Goal: Task Accomplishment & Management: Use online tool/utility

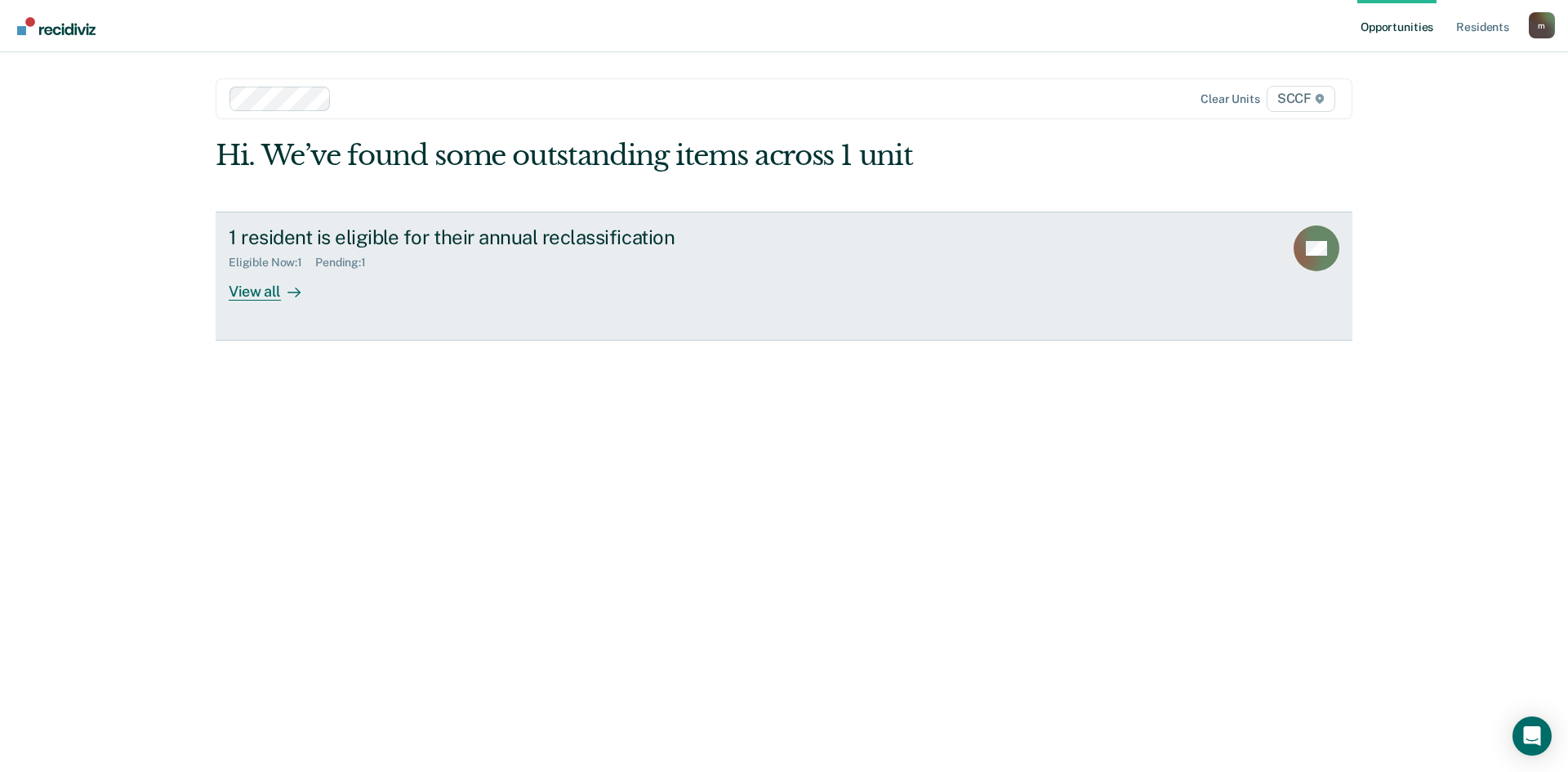
click at [315, 236] on div "1 resident is eligible for their annual reclassification" at bounding box center [515, 237] width 573 height 23
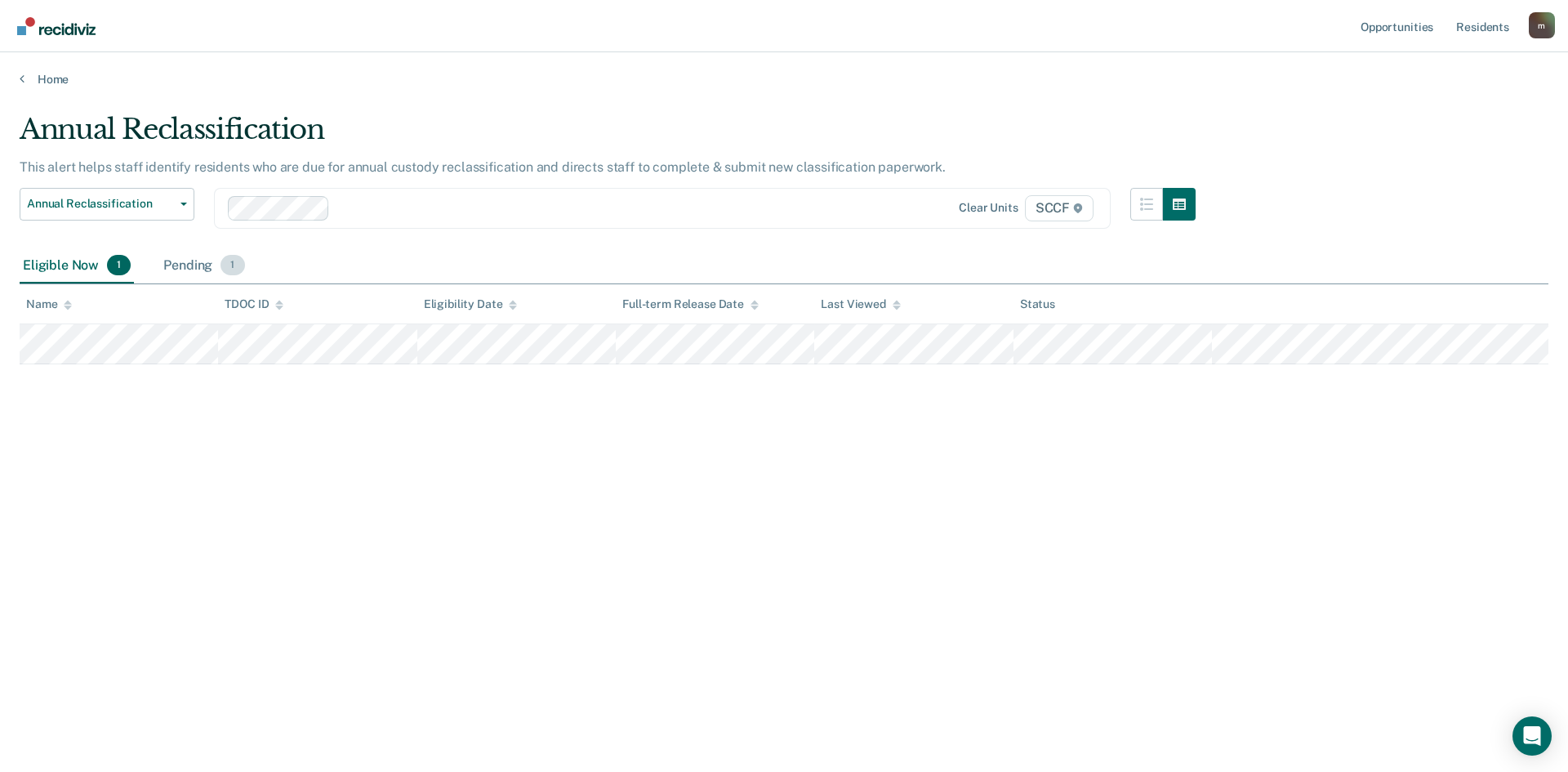
click at [180, 270] on div "Pending 1" at bounding box center [203, 266] width 87 height 36
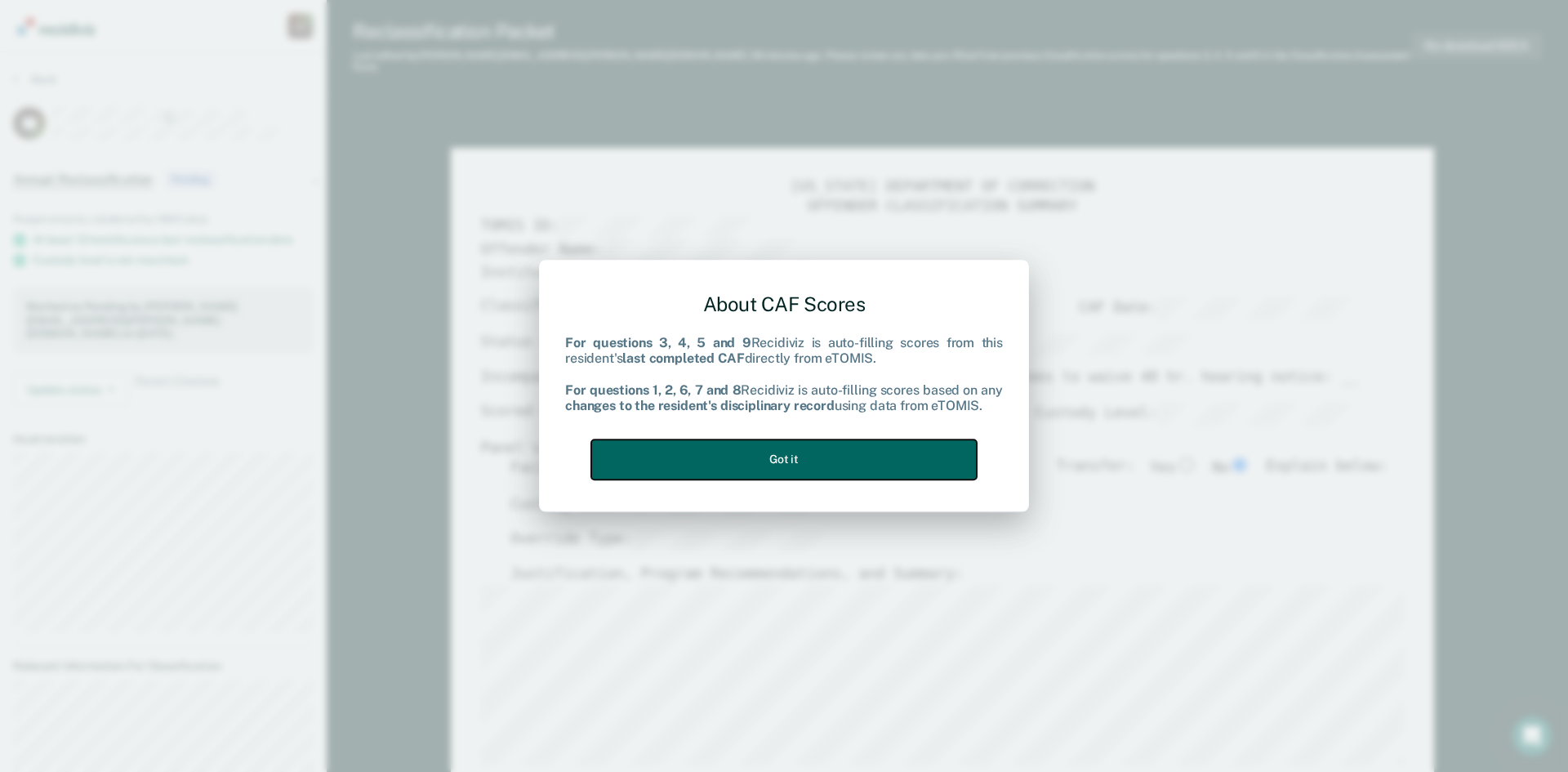
click at [908, 466] on button "Got it" at bounding box center [784, 459] width 386 height 40
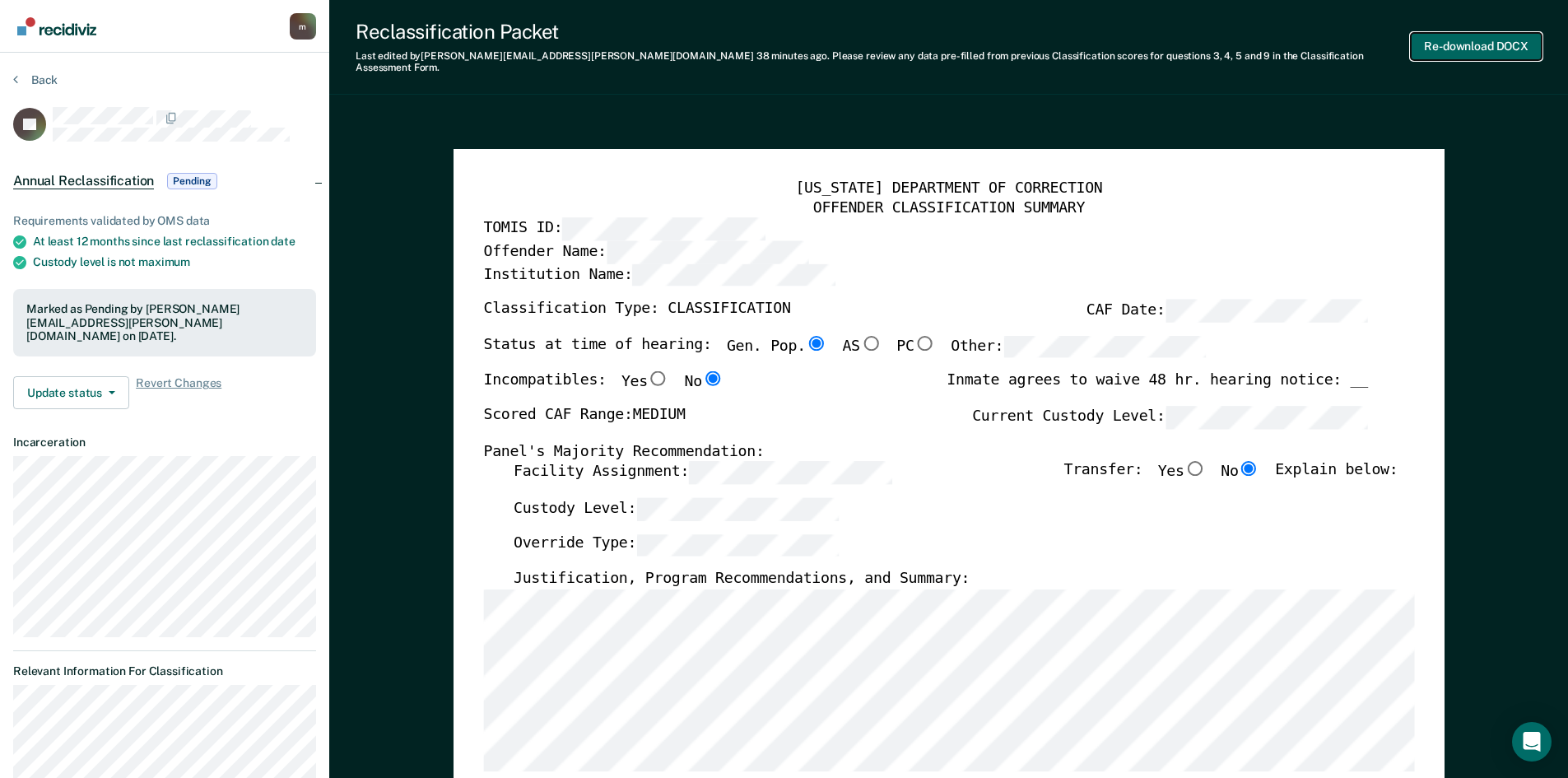
click at [1479, 45] on button "Re-download DOCX" at bounding box center [1476, 46] width 131 height 27
type textarea "x"
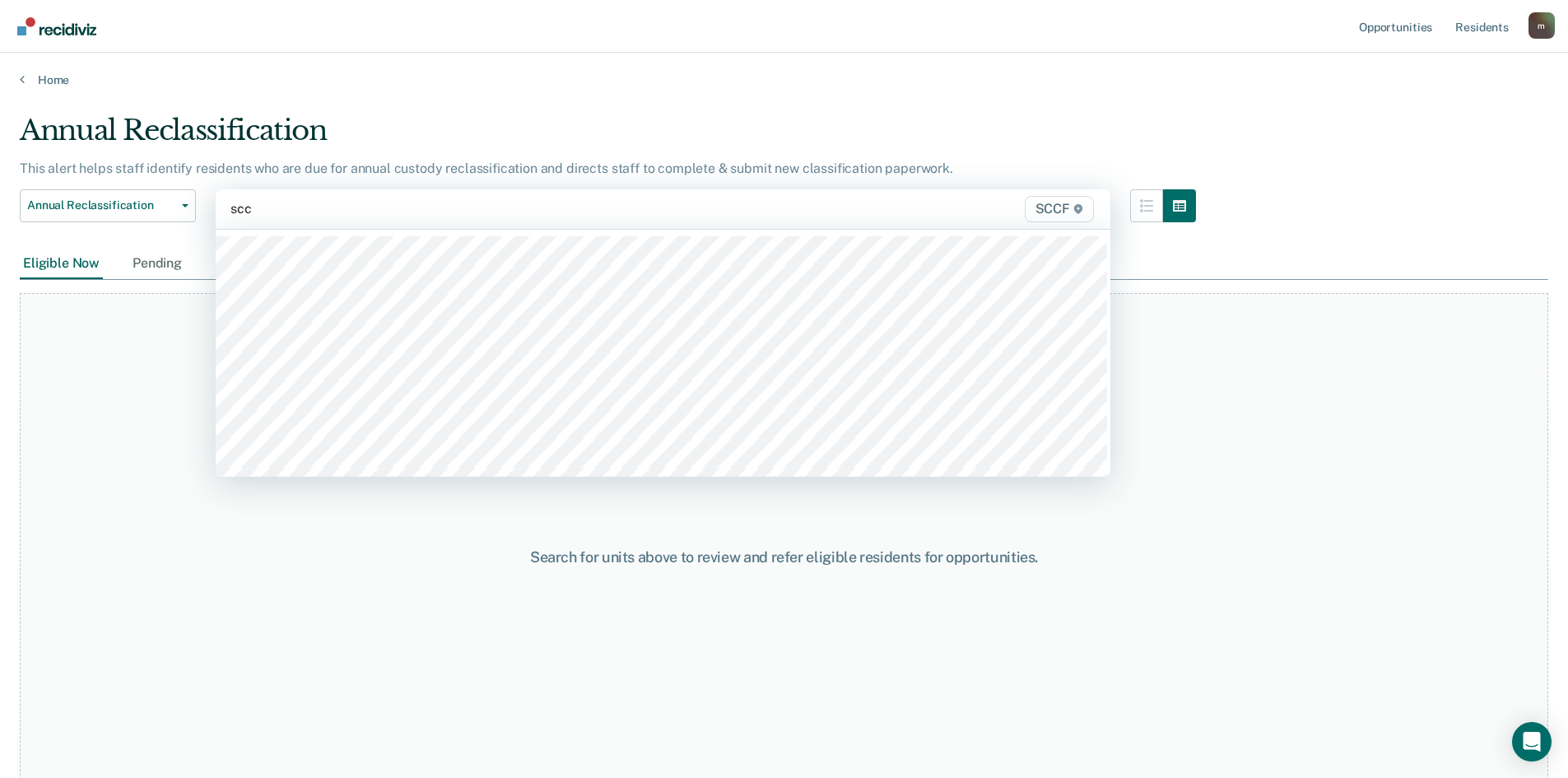
type input "sccf"
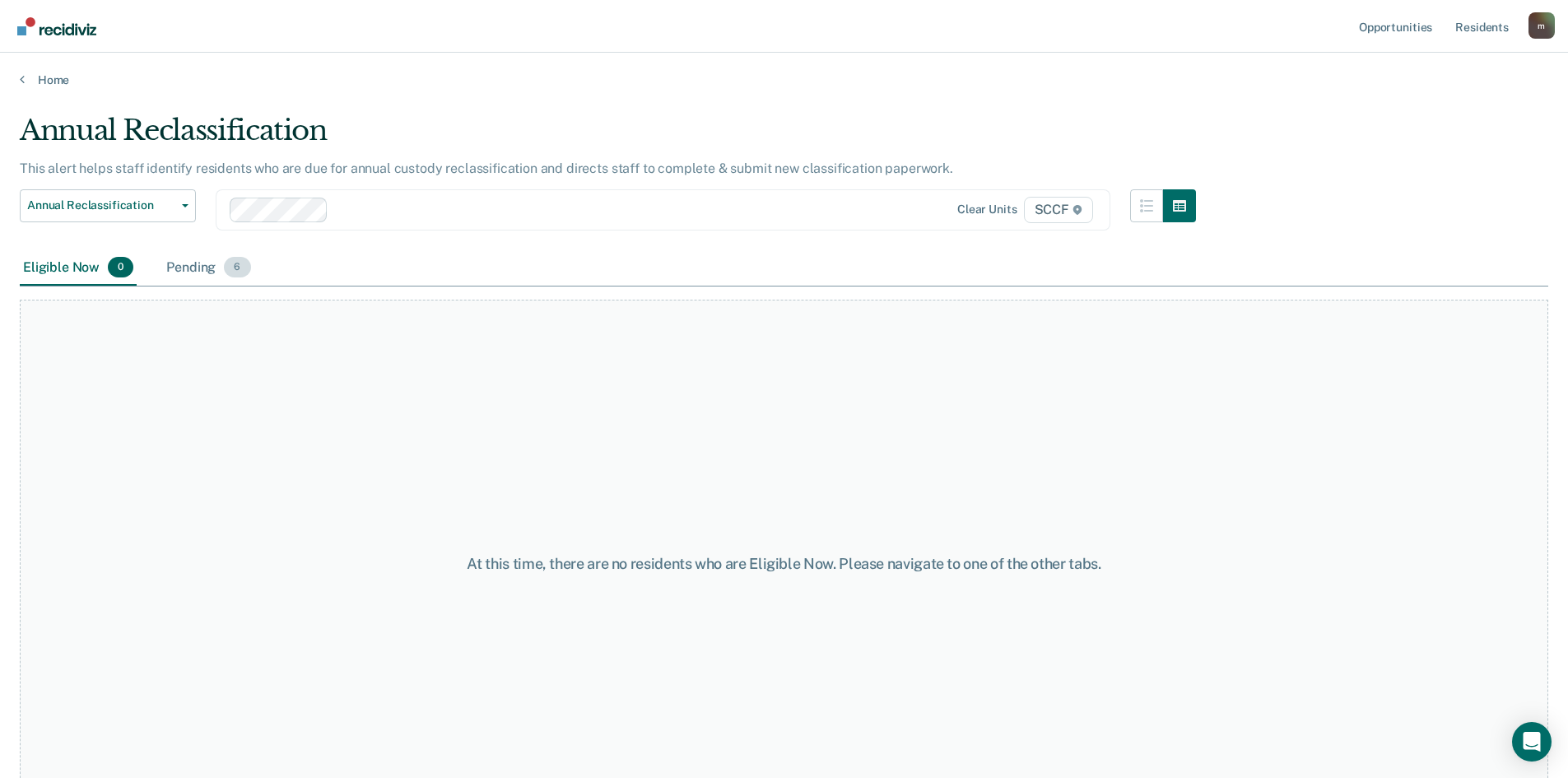
click at [206, 275] on div "Pending 6" at bounding box center [208, 268] width 91 height 36
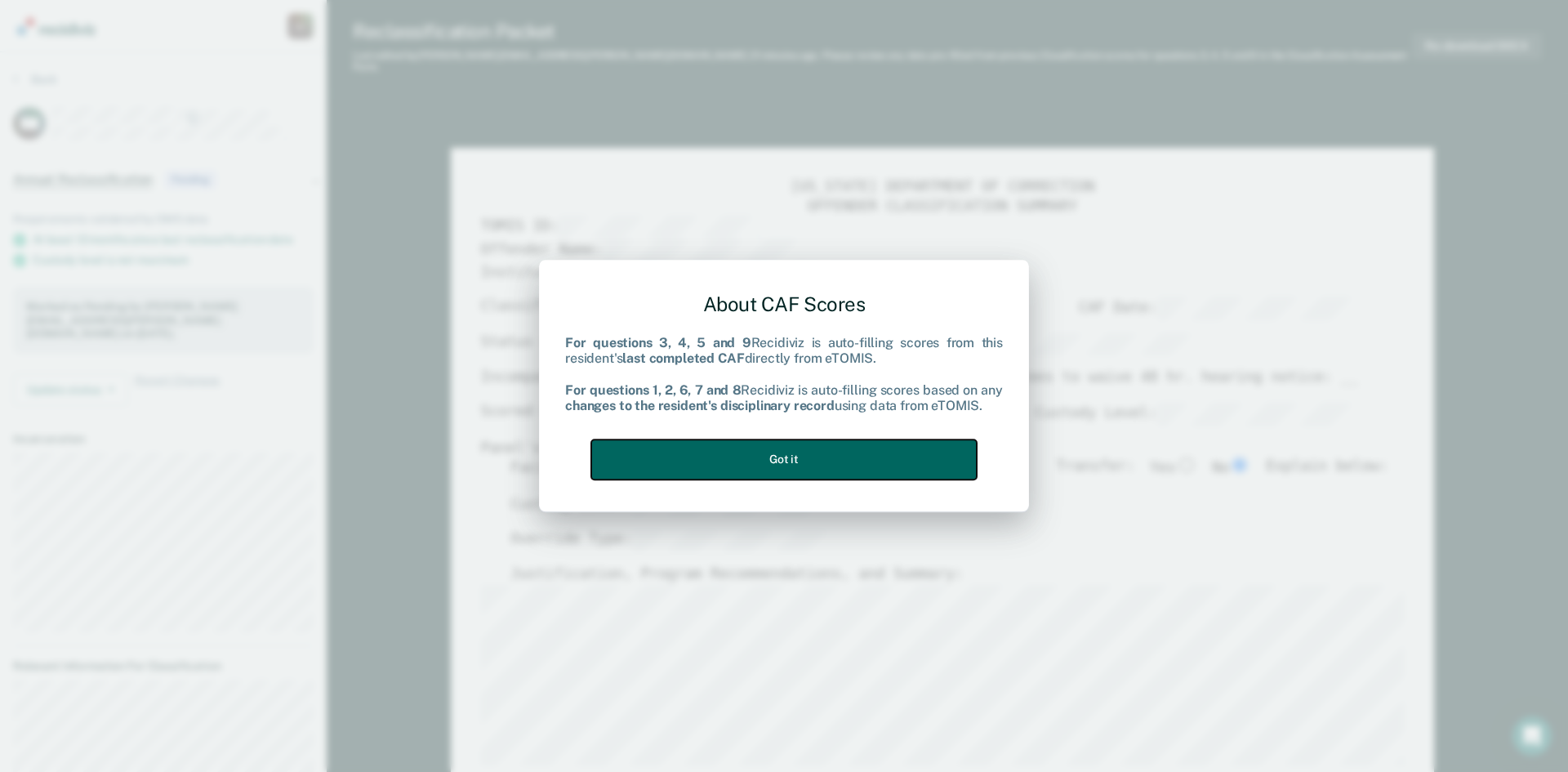
click at [880, 454] on button "Got it" at bounding box center [784, 459] width 386 height 40
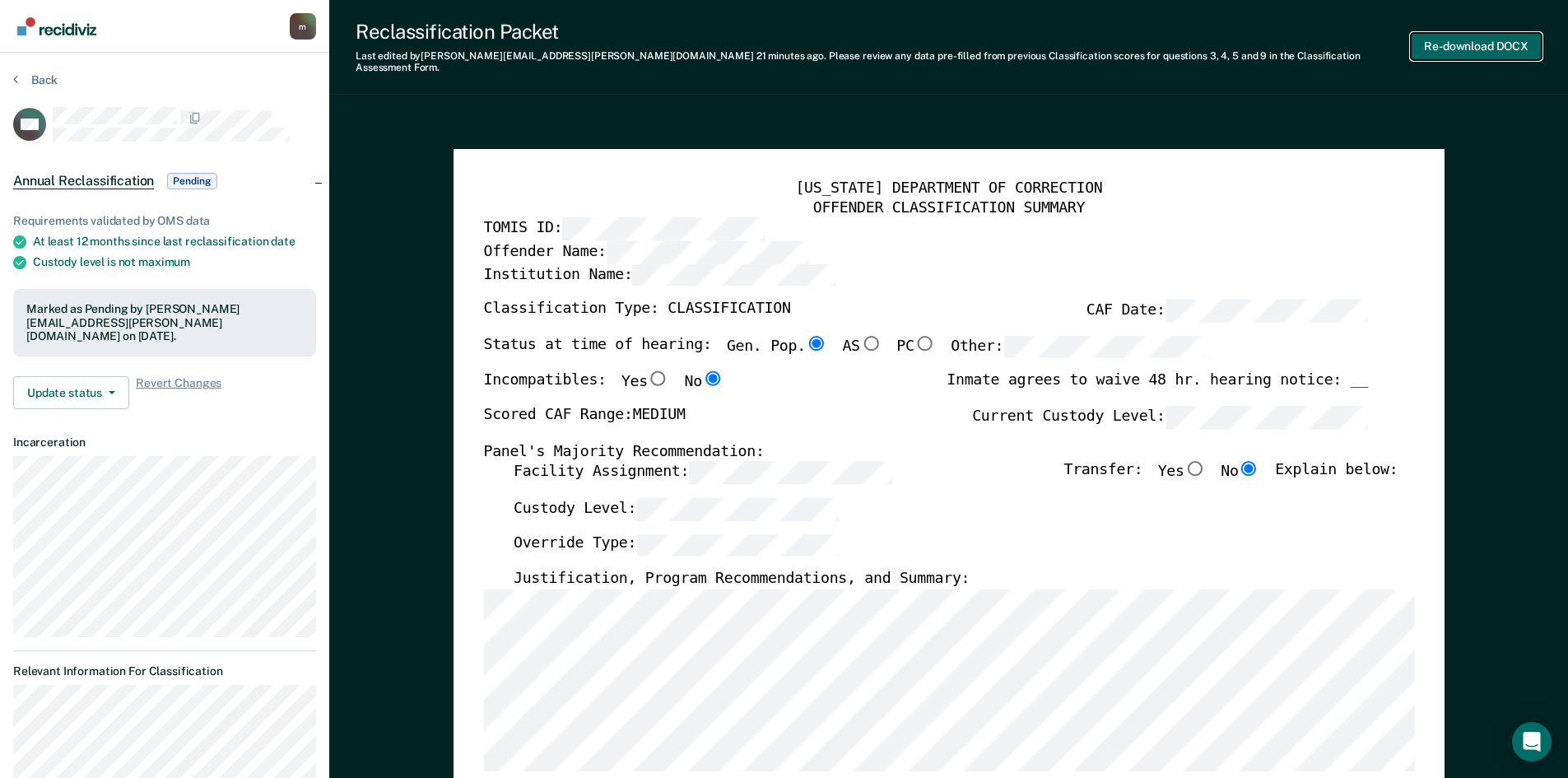
click at [1478, 38] on button "Re-download DOCX" at bounding box center [1476, 46] width 131 height 27
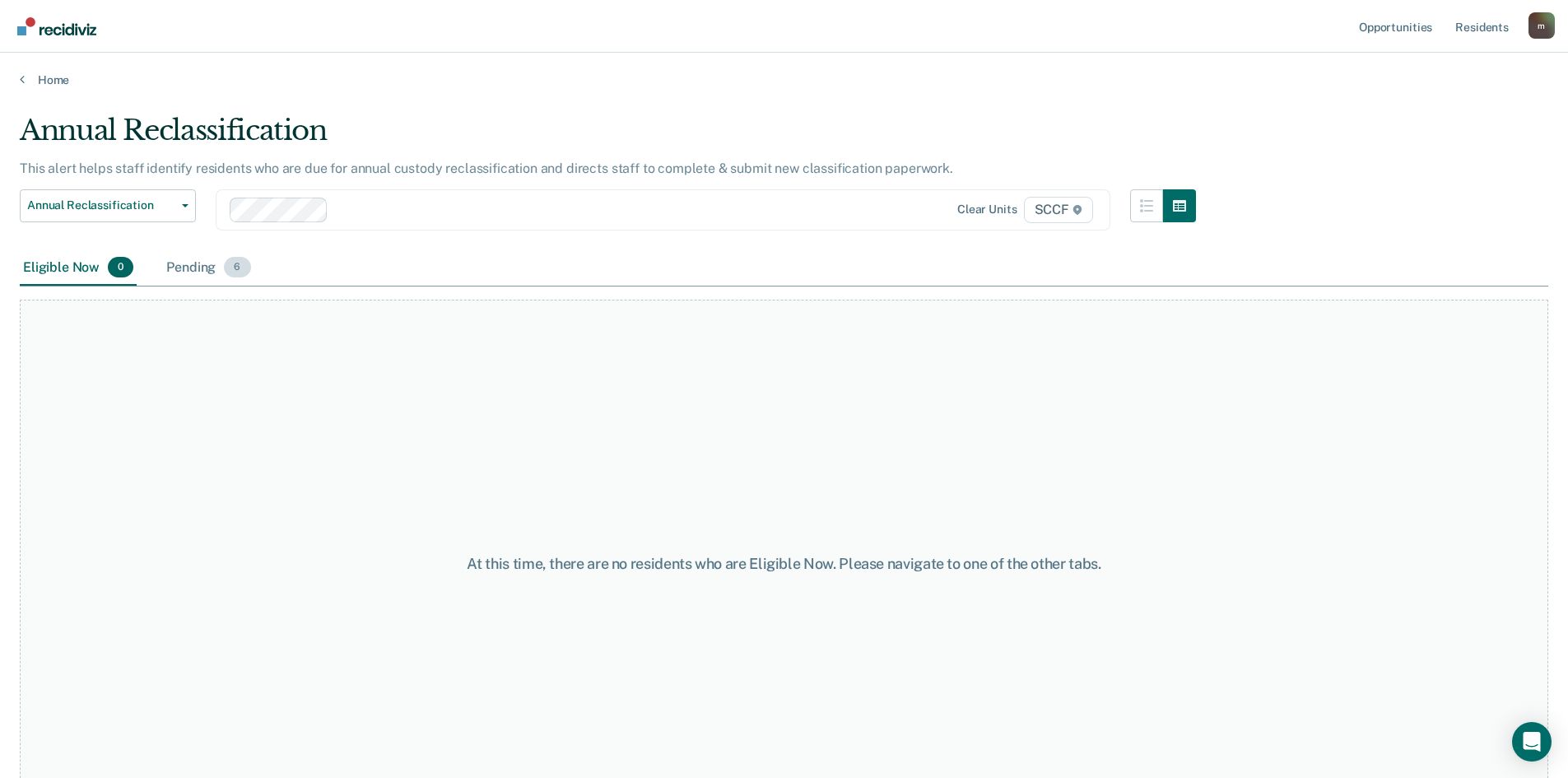
click at [194, 268] on div "Pending 6" at bounding box center [208, 268] width 91 height 36
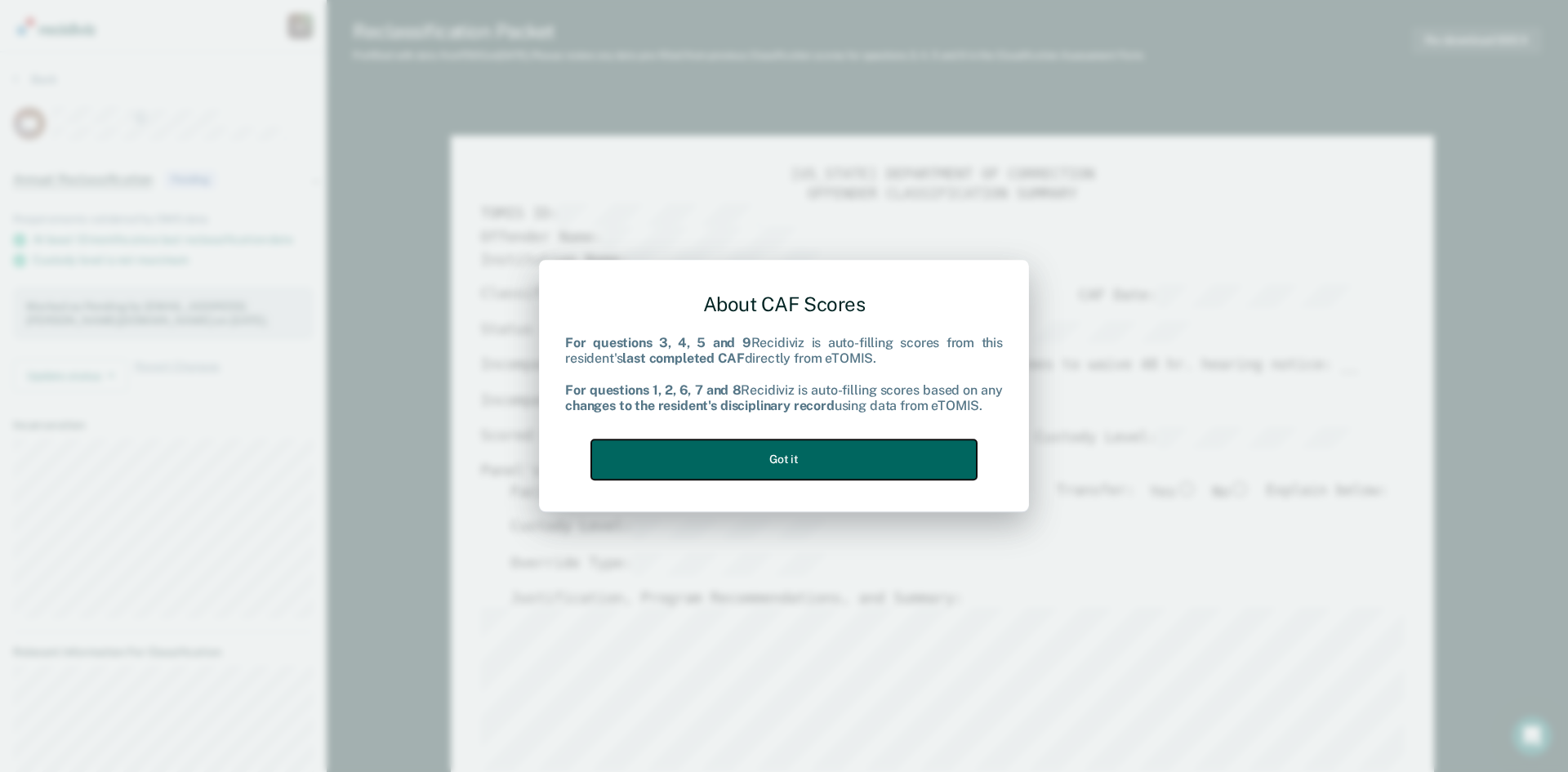
drag, startPoint x: 801, startPoint y: 466, endPoint x: 937, endPoint y: 396, distance: 153.0
click at [801, 464] on button "Got it" at bounding box center [784, 459] width 386 height 40
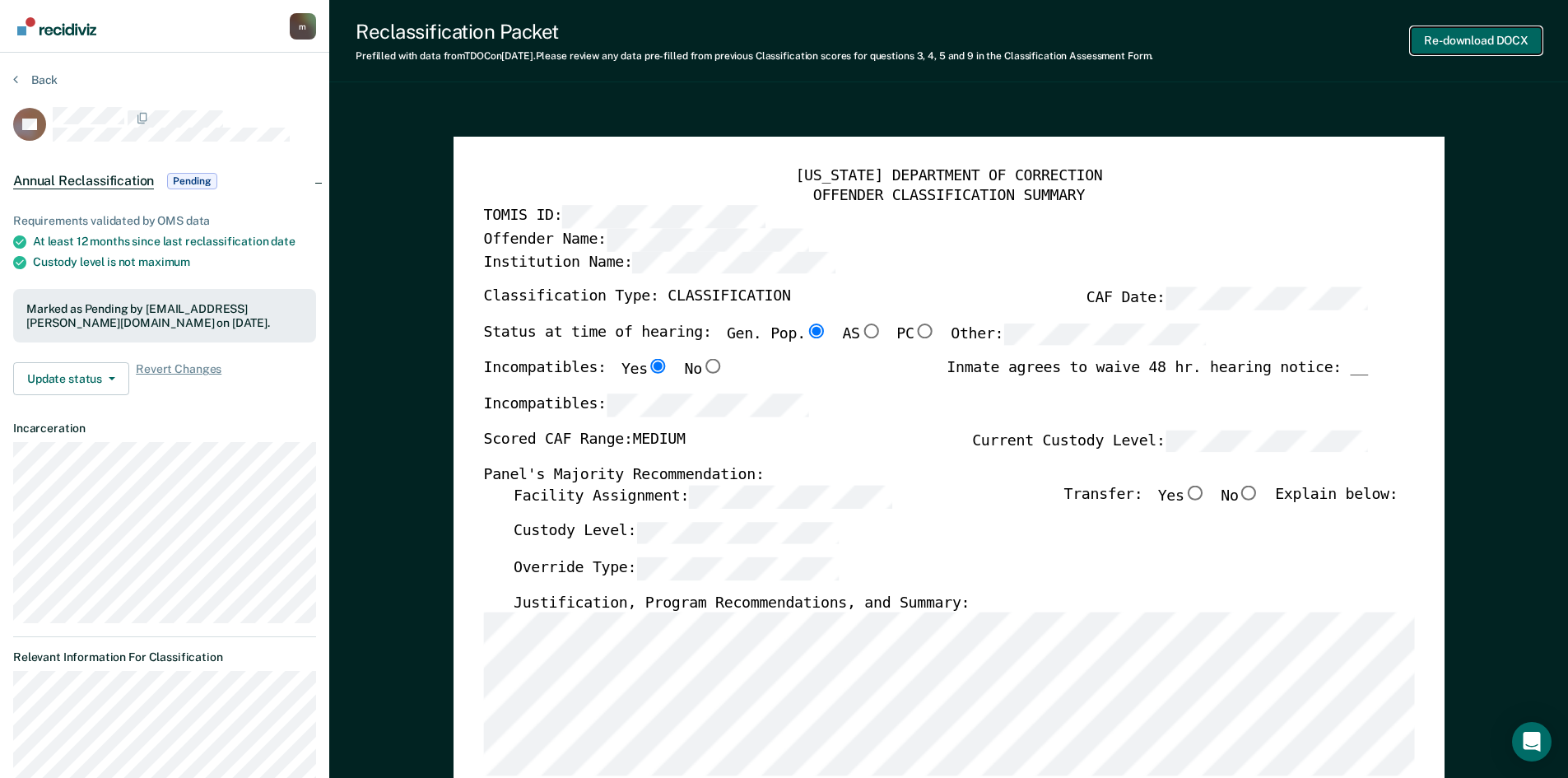
click at [1508, 39] on button "Re-download DOCX" at bounding box center [1476, 40] width 131 height 27
type textarea "x"
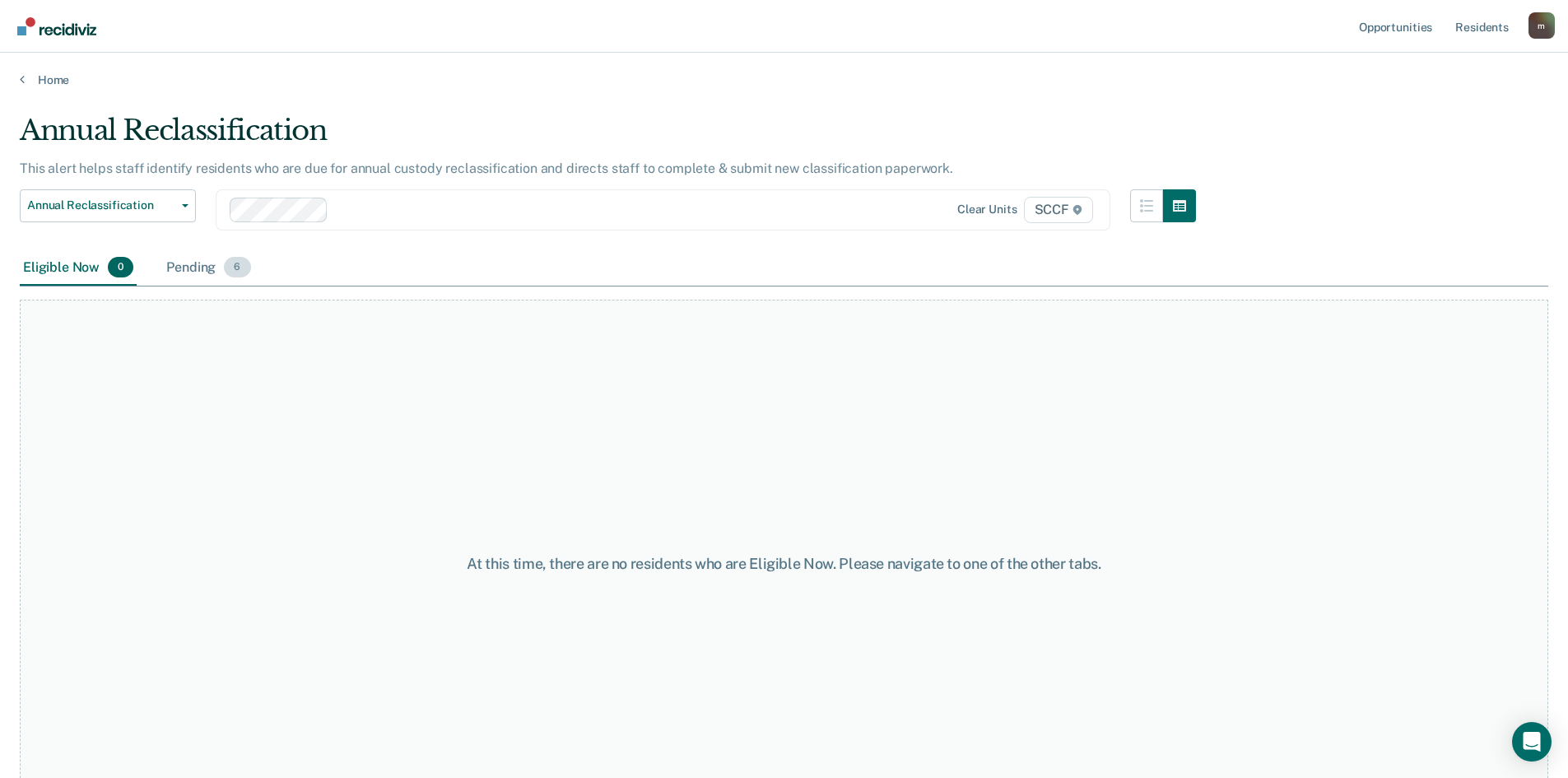
click at [194, 274] on div "Pending 6" at bounding box center [208, 268] width 91 height 36
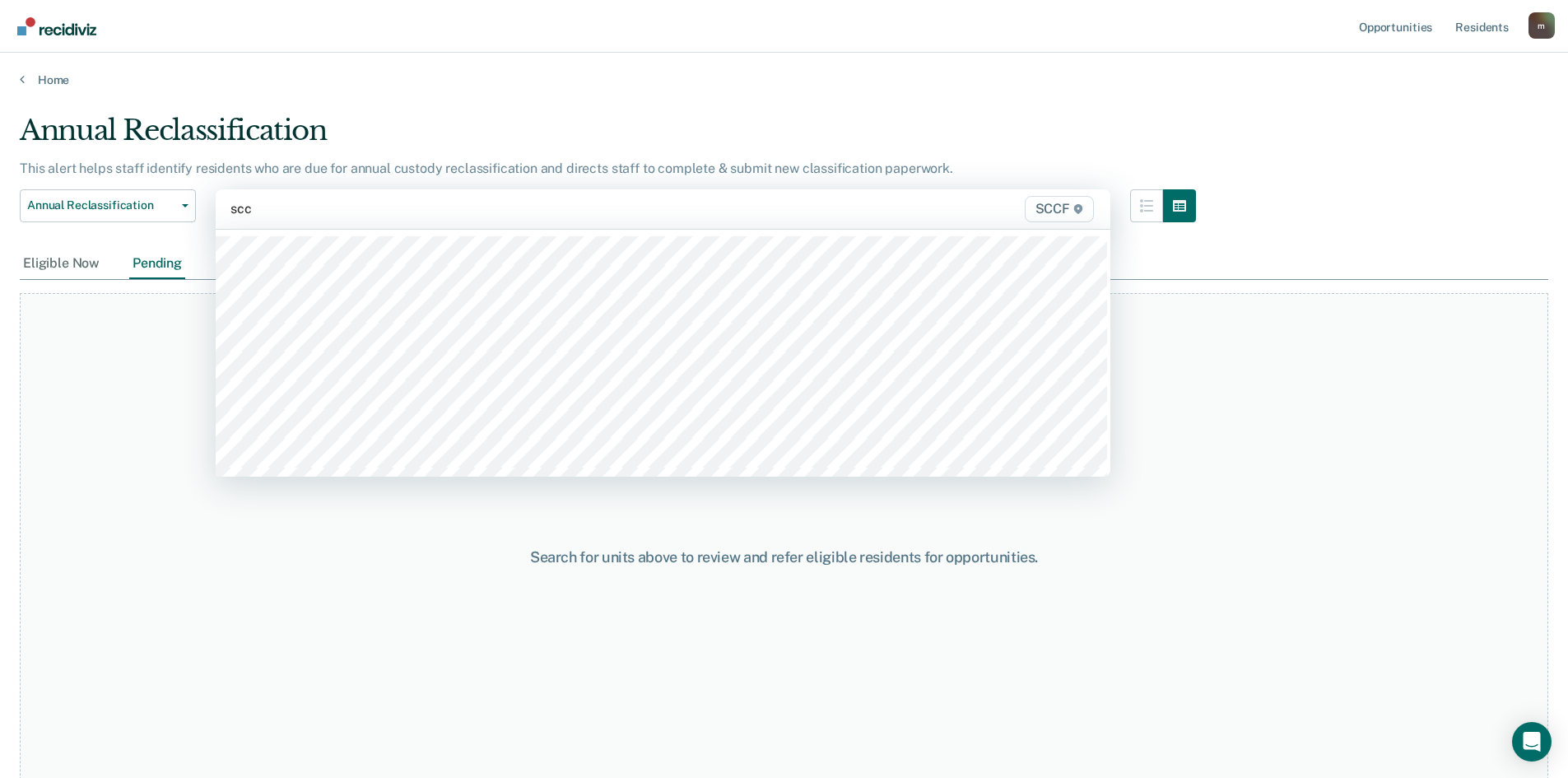
type input "sccf"
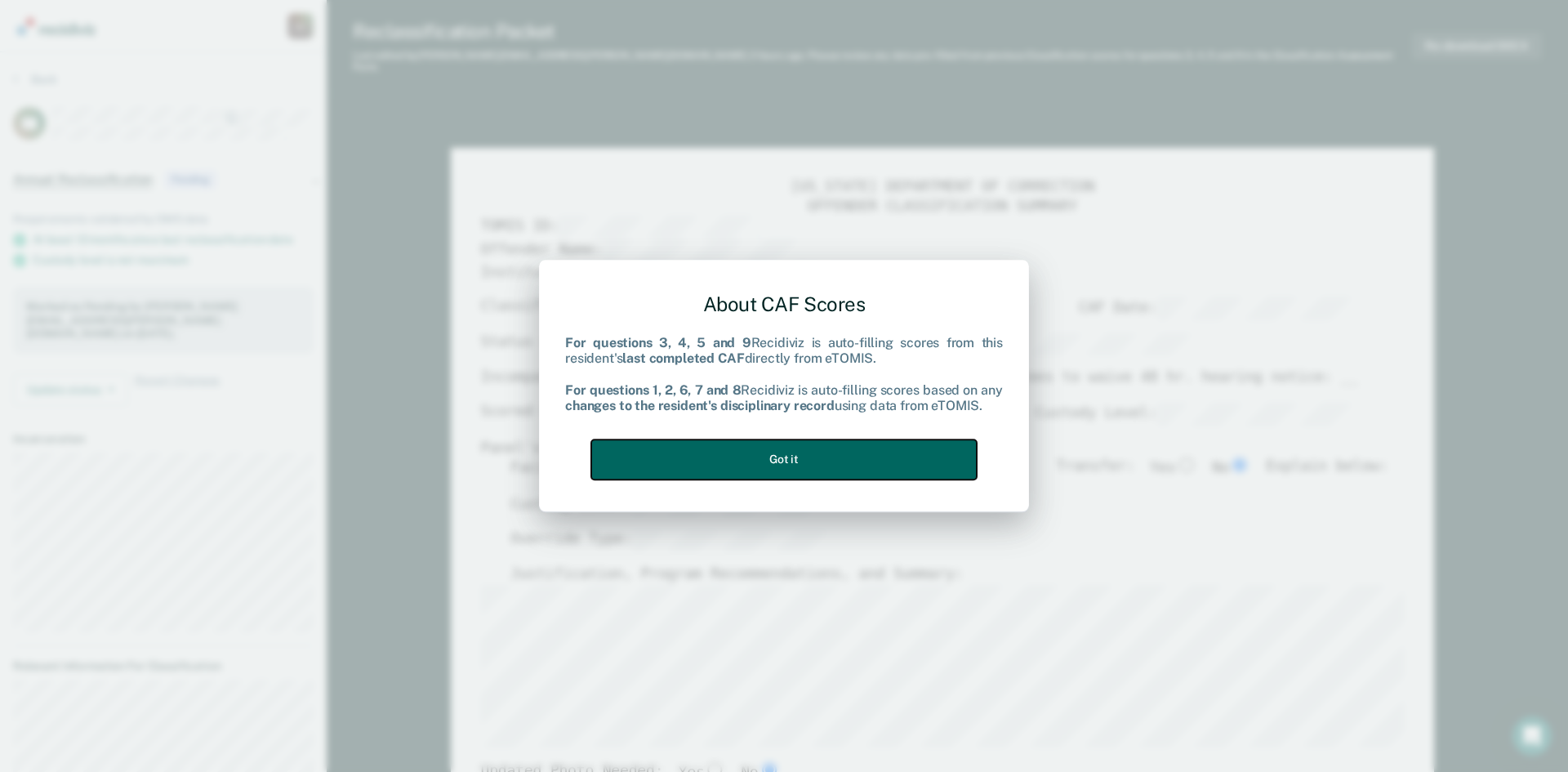
click at [878, 456] on button "Got it" at bounding box center [784, 459] width 386 height 40
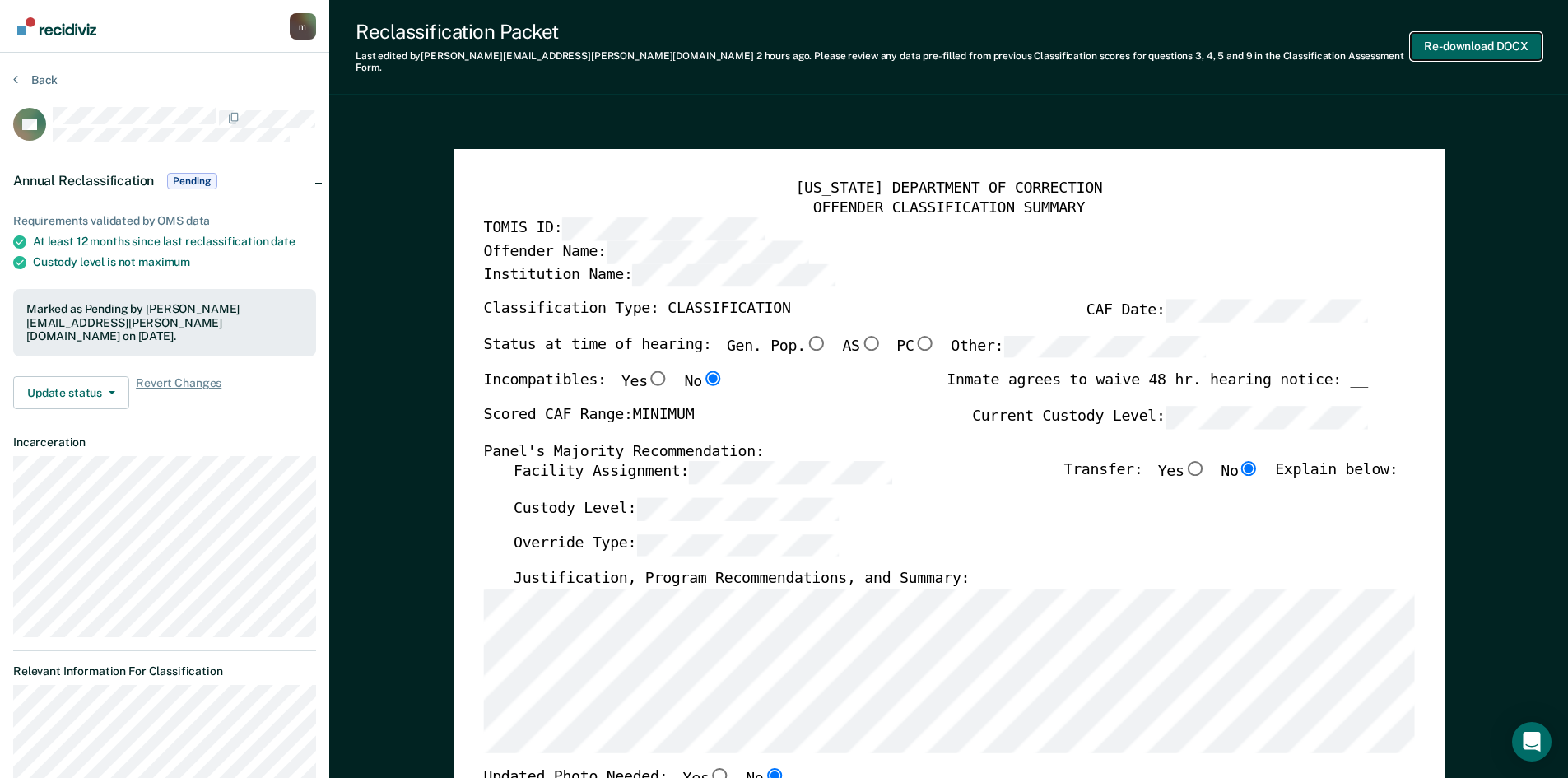
click at [1459, 45] on button "Re-download DOCX" at bounding box center [1476, 46] width 131 height 27
type textarea "x"
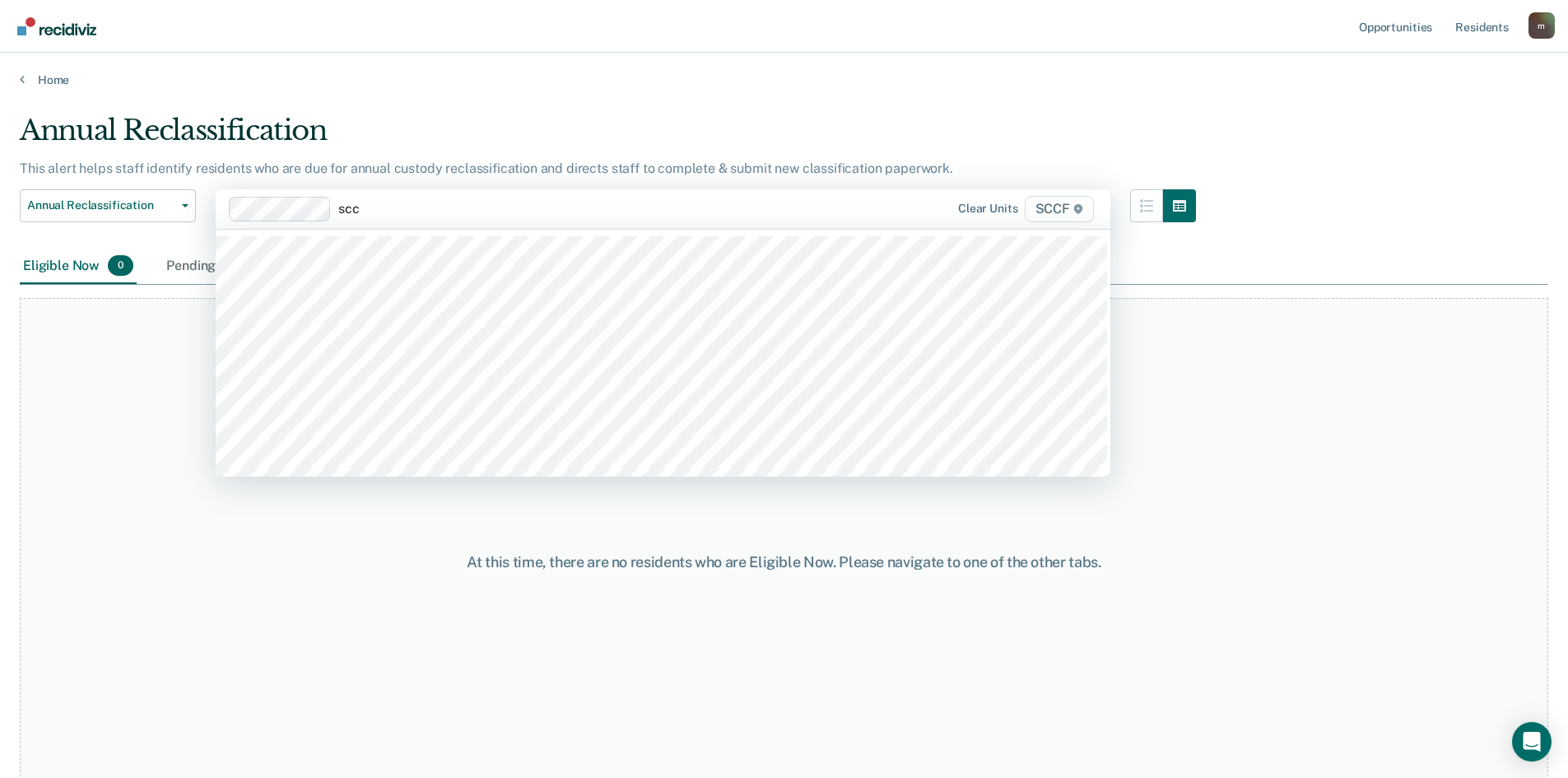
type input "sccf"
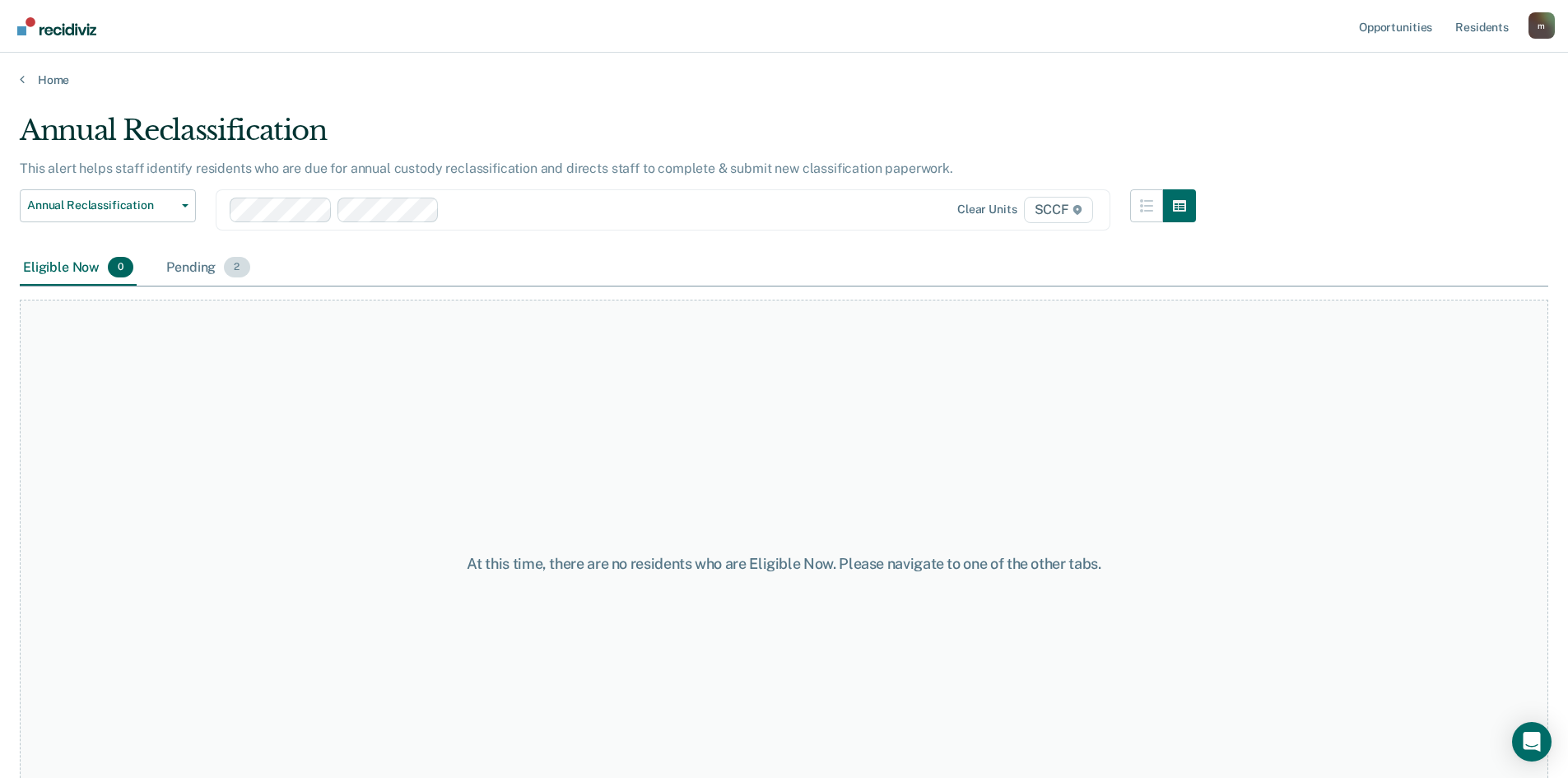
click at [212, 269] on div "Pending 2" at bounding box center [207, 268] width 90 height 36
